Goal: Navigation & Orientation: Go to known website

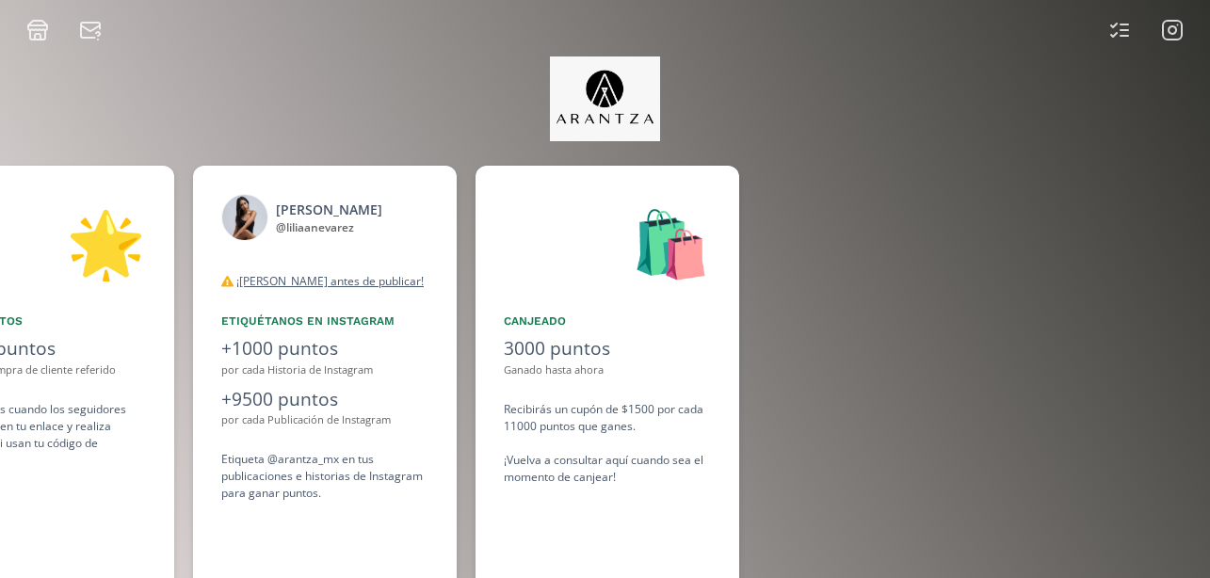
scroll to position [0, 1413]
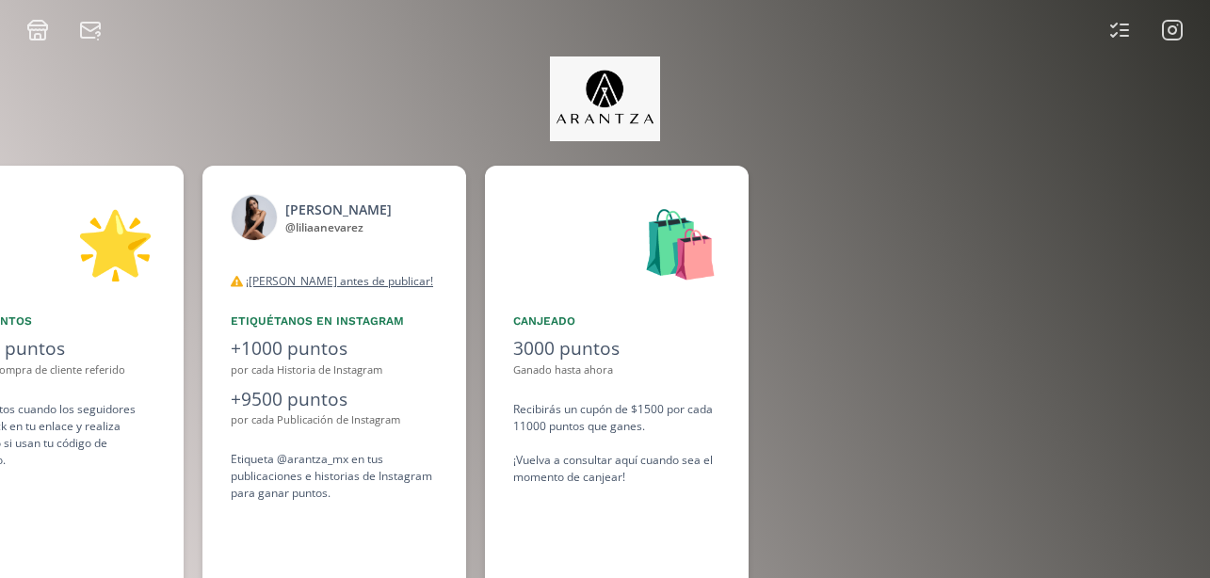
scroll to position [0, 1413]
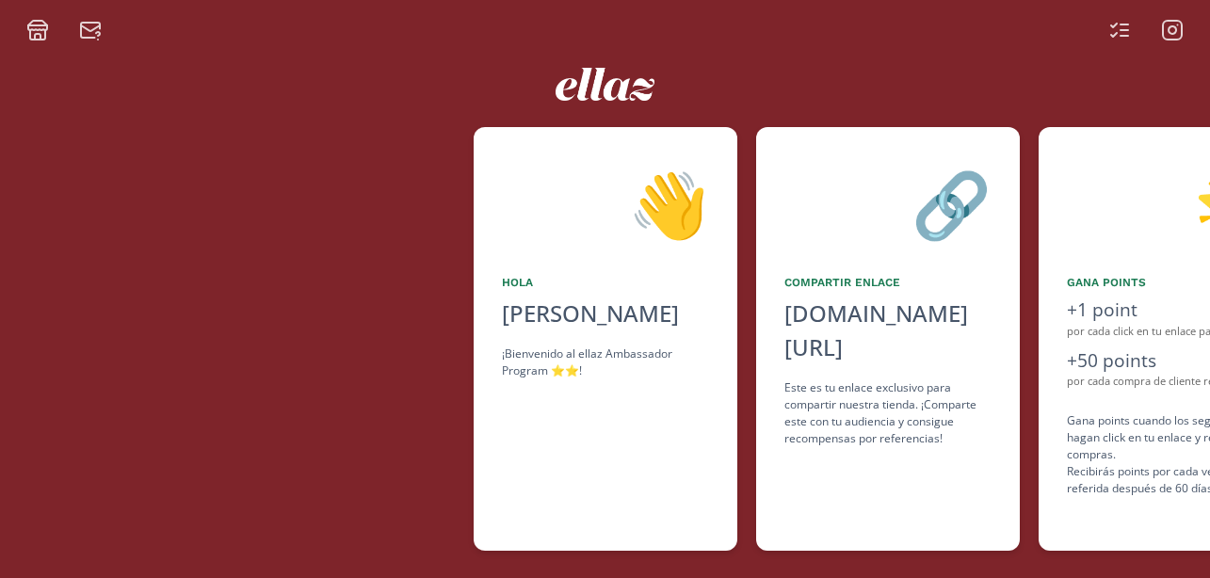
scroll to position [0, 1130]
